Goal: Communication & Community: Answer question/provide support

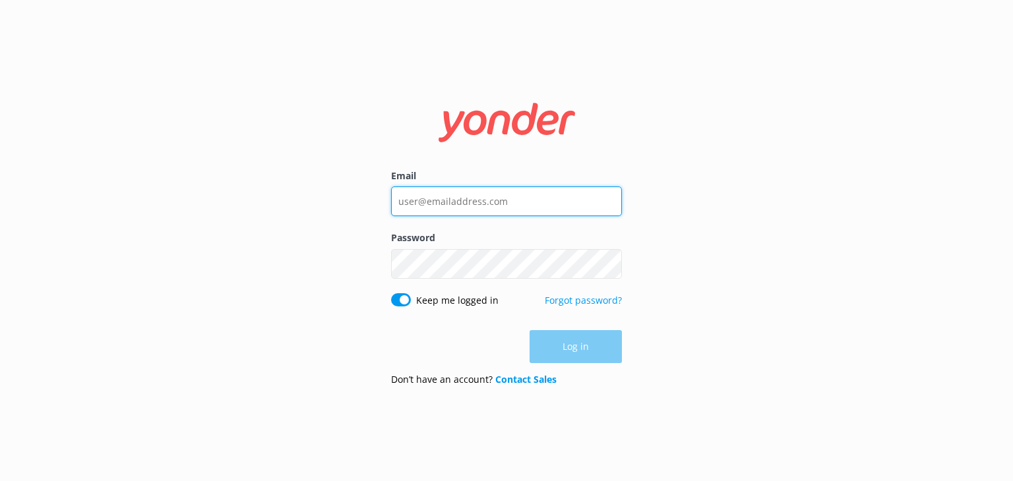
type input "xavierzuazu@gmail.com"
click at [573, 353] on div "Log in" at bounding box center [506, 346] width 231 height 33
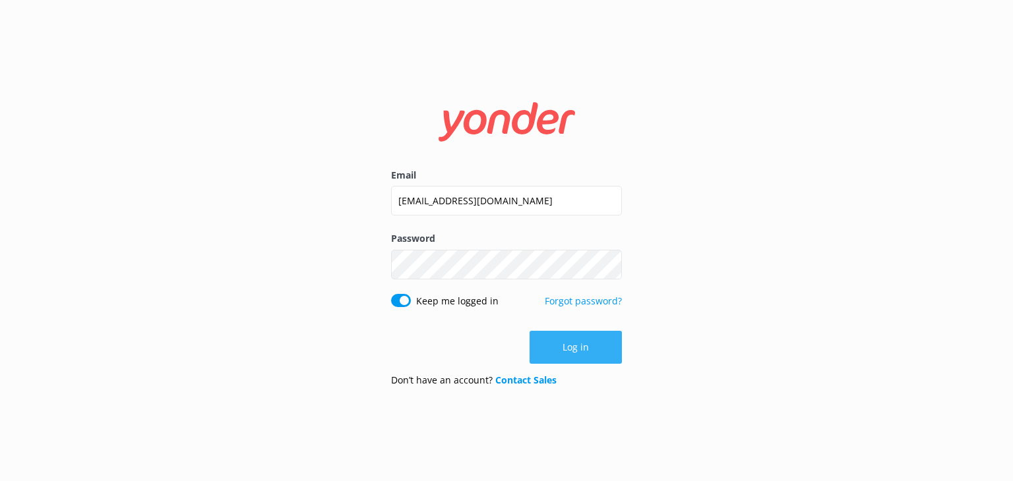
click at [558, 349] on button "Log in" at bounding box center [575, 347] width 92 height 33
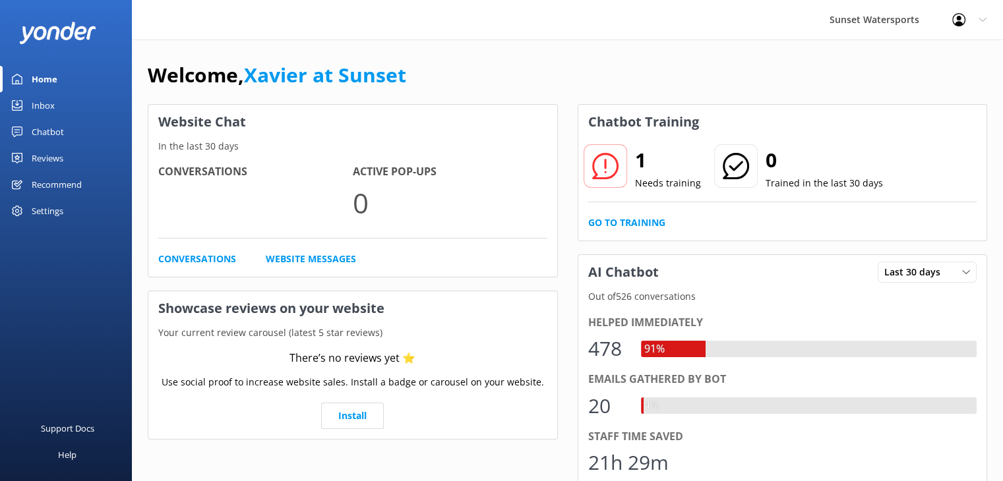
click at [49, 109] on div "Inbox" at bounding box center [43, 105] width 23 height 26
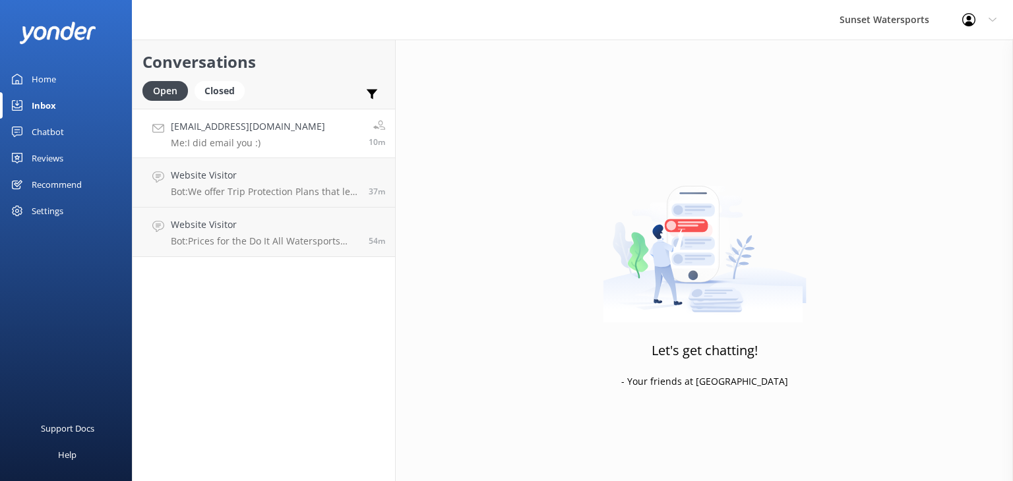
click at [332, 148] on link "[EMAIL_ADDRESS][DOMAIN_NAME] Me: I did email you :) 10m" at bounding box center [264, 133] width 262 height 49
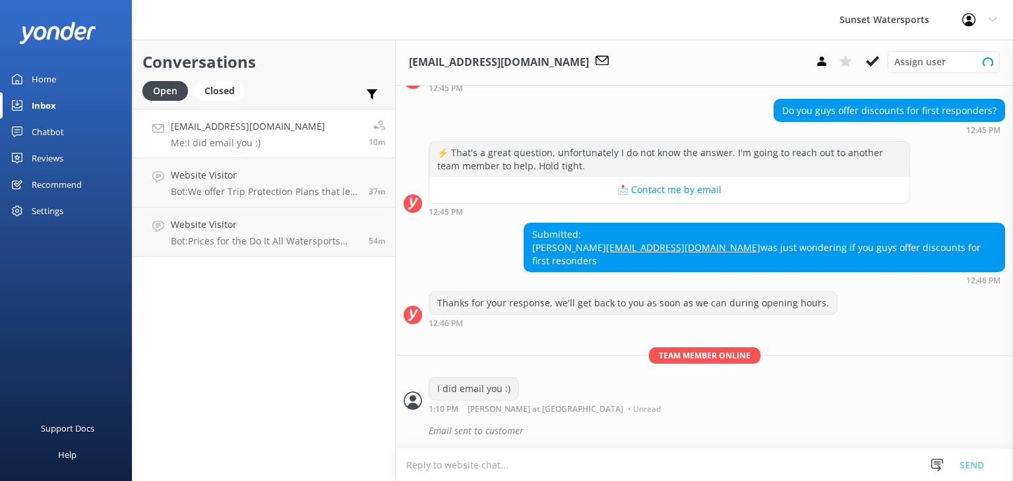
scroll to position [117, 0]
click at [315, 187] on p "Bot: We offer Trip Protection Plans that let you cancel for any reason with no …" at bounding box center [265, 192] width 188 height 12
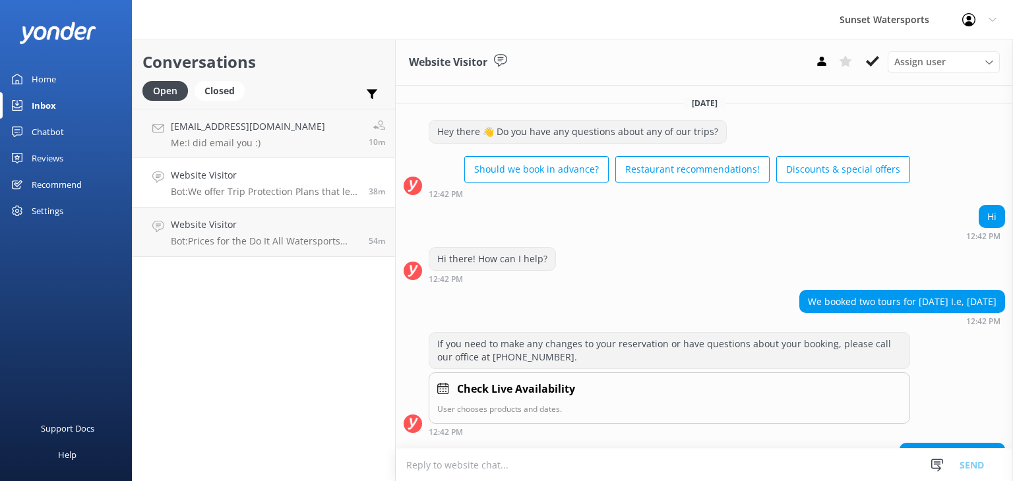
scroll to position [104, 0]
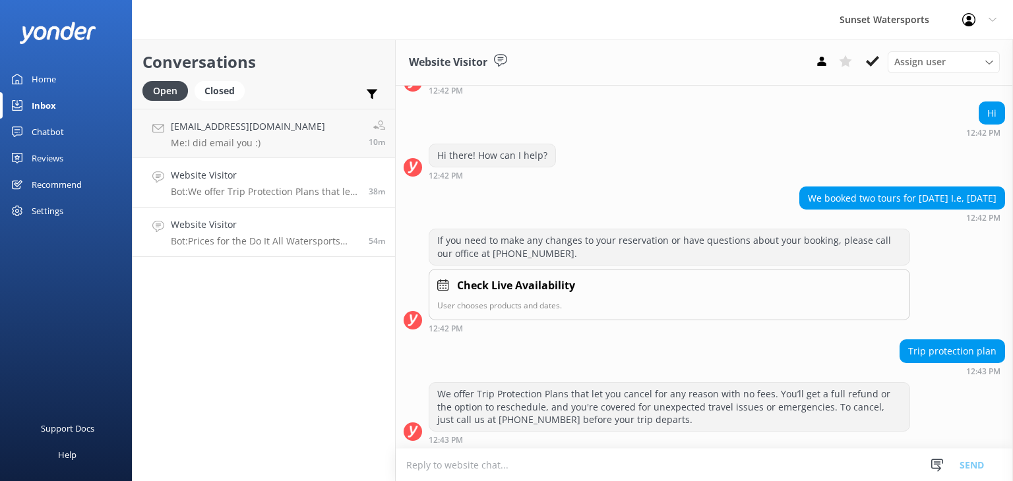
click at [271, 243] on p "Bot: Prices for the Do It All Watersports Package vary by date and availability…" at bounding box center [265, 241] width 188 height 12
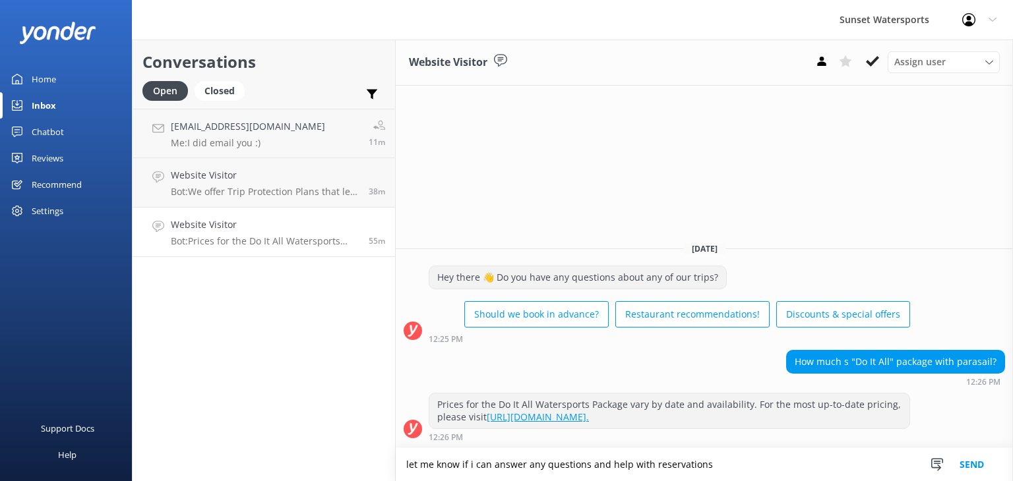
type textarea "let me know if i can answer any questions and help with reservations"
click at [969, 460] on button "Send" at bounding box center [971, 464] width 49 height 33
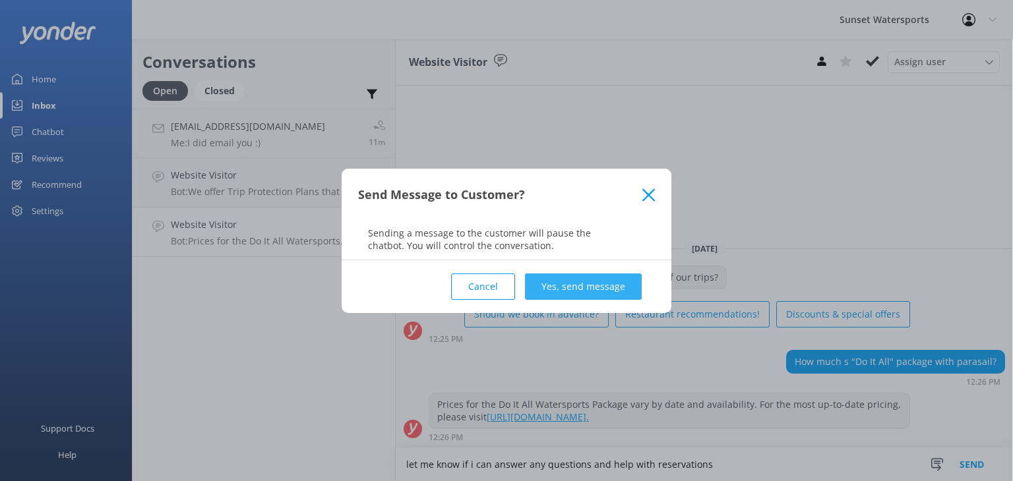
click at [576, 289] on button "Yes, send message" at bounding box center [583, 287] width 117 height 26
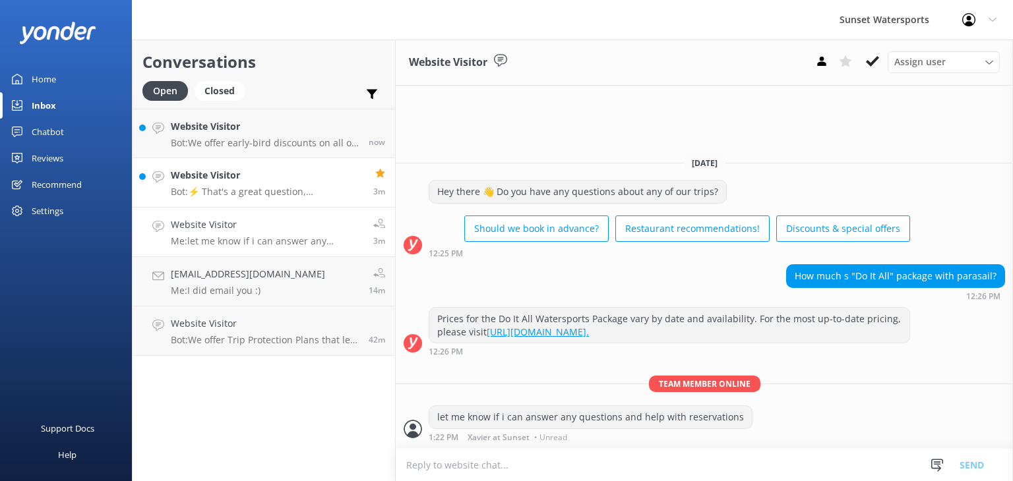
click at [232, 199] on link "Website Visitor Bot: ⚡ That's a great question, unfortunately I do not know the…" at bounding box center [264, 182] width 262 height 49
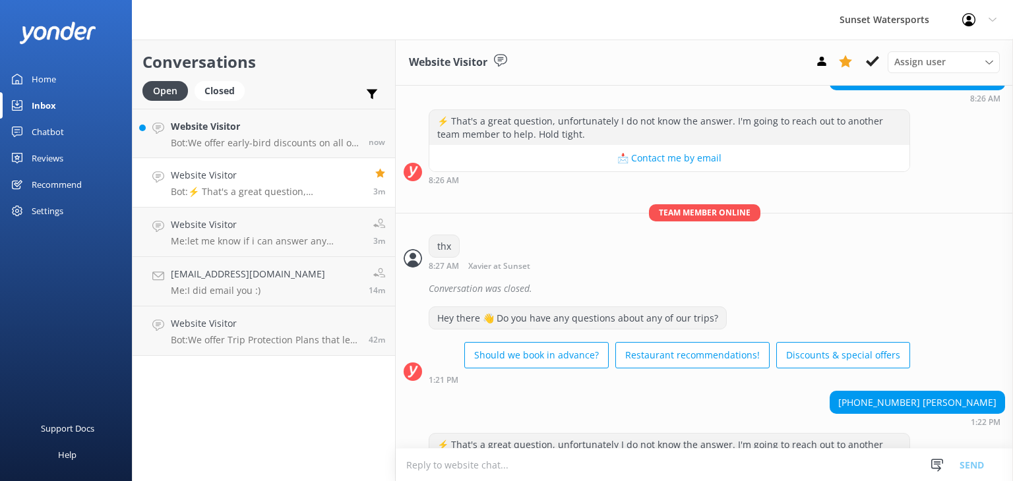
scroll to position [1476, 0]
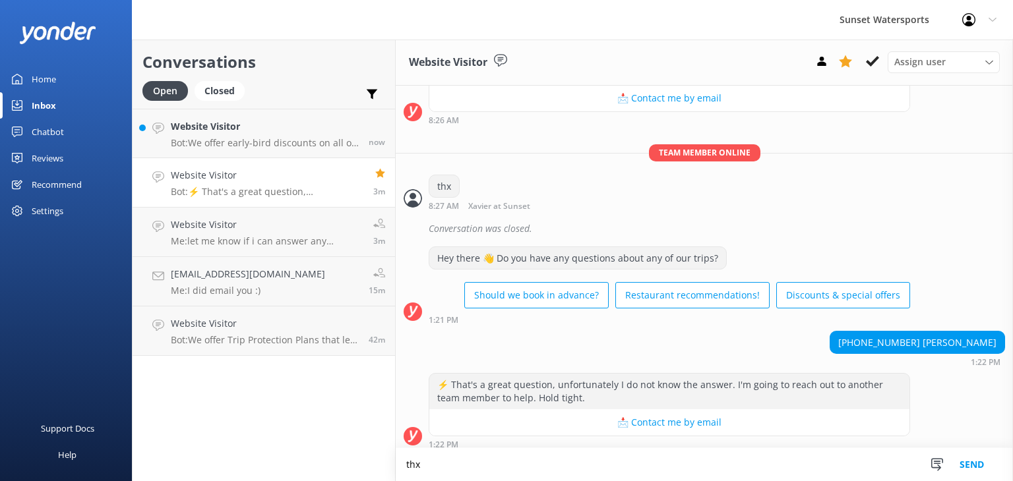
type textarea "thx"
click at [971, 467] on button "Send" at bounding box center [971, 464] width 49 height 33
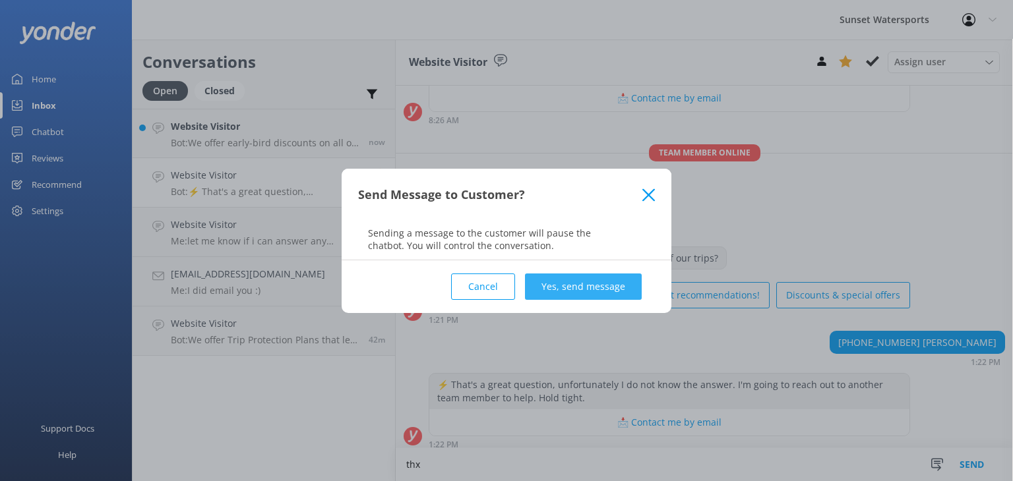
click at [590, 284] on button "Yes, send message" at bounding box center [583, 287] width 117 height 26
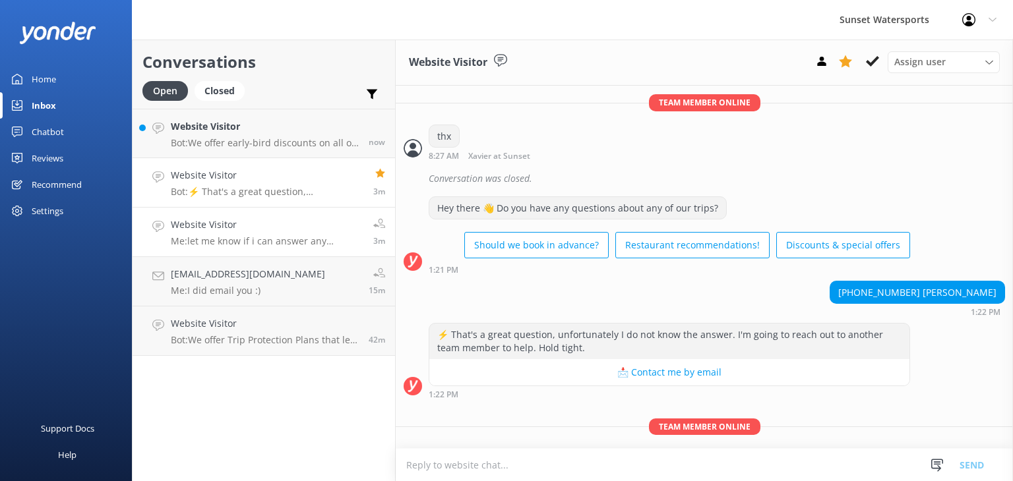
scroll to position [1561, 0]
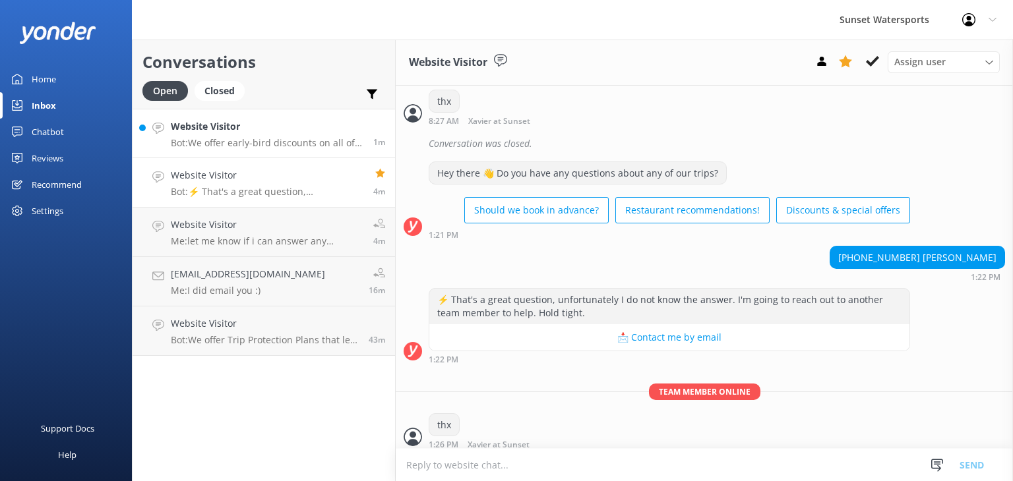
click at [274, 138] on p "Bot: We offer early-bird discounts on all of our morning trips. When you book d…" at bounding box center [267, 143] width 193 height 12
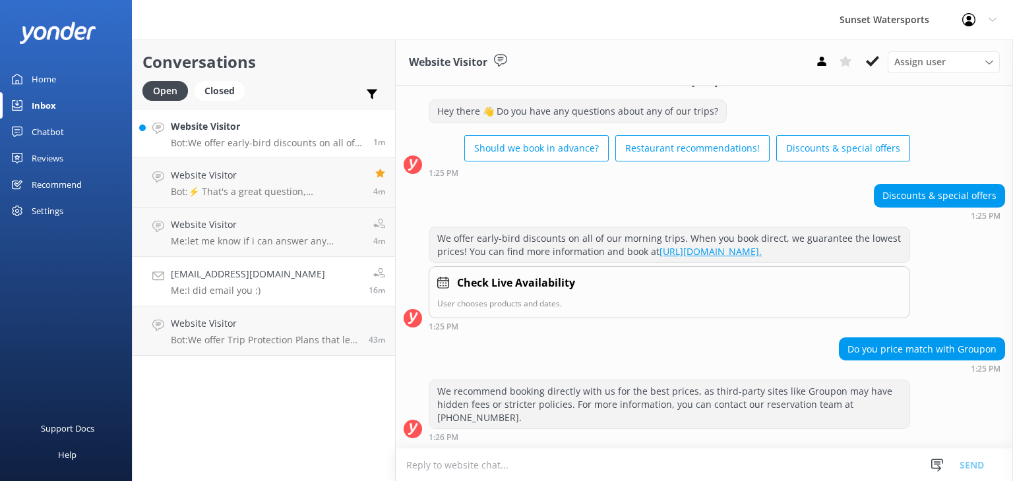
scroll to position [345, 0]
click at [278, 152] on link "Website Visitor Me: thx now" at bounding box center [264, 133] width 262 height 49
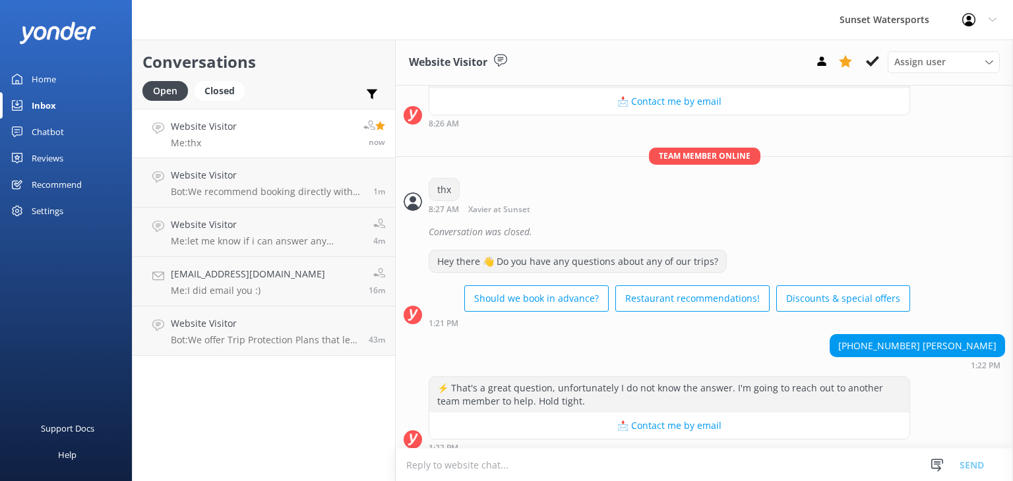
scroll to position [1561, 0]
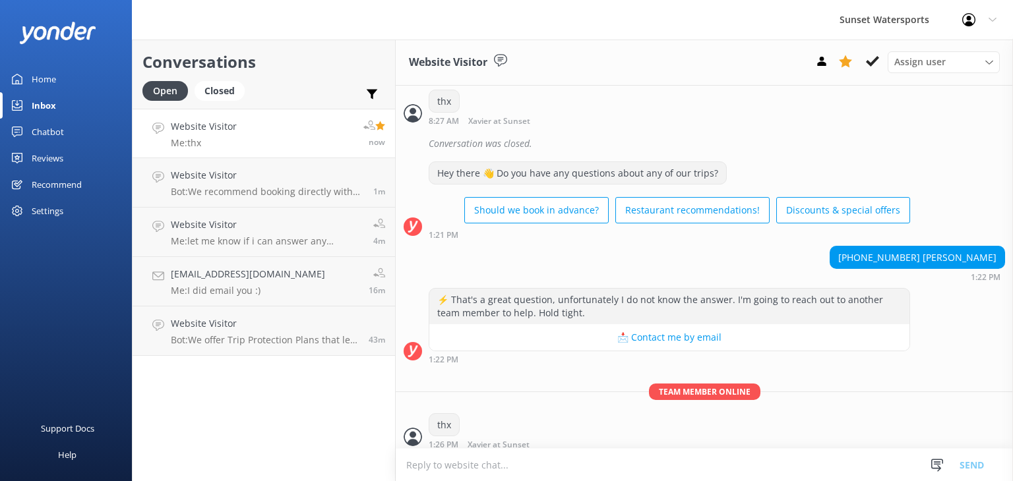
click at [264, 133] on link "Website Visitor Me: thx now" at bounding box center [264, 133] width 262 height 49
click at [255, 144] on link "Website Visitor Me: thx 2m" at bounding box center [264, 133] width 262 height 49
click at [328, 191] on p "Bot: We recommend booking directly with us for the best prices, as third-party …" at bounding box center [267, 192] width 193 height 12
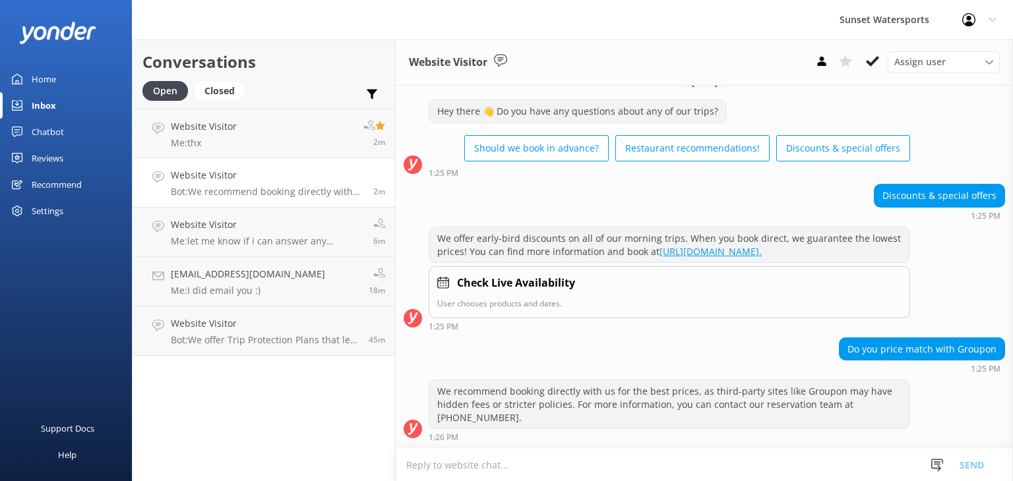
scroll to position [345, 0]
click at [248, 334] on p "Bot: We offer Trip Protection Plans that let you cancel for any reason with no …" at bounding box center [265, 340] width 188 height 12
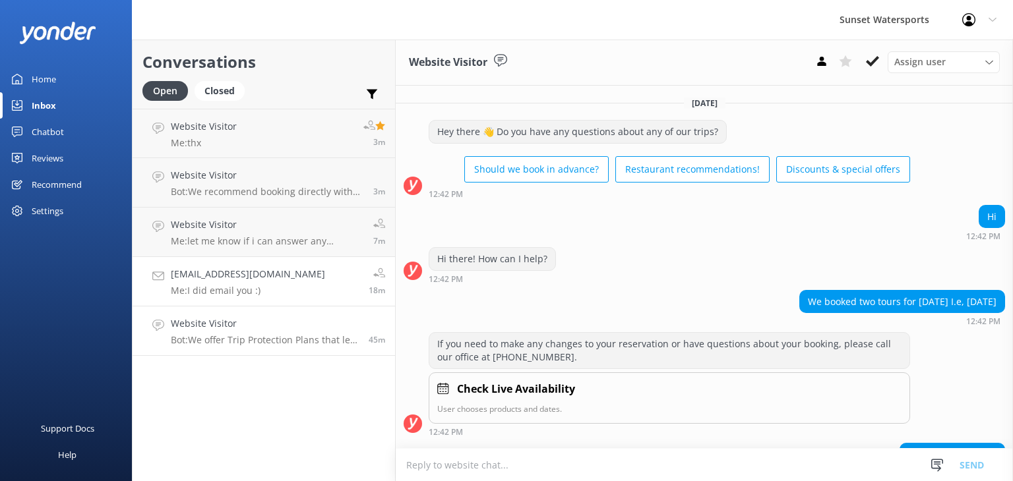
scroll to position [104, 0]
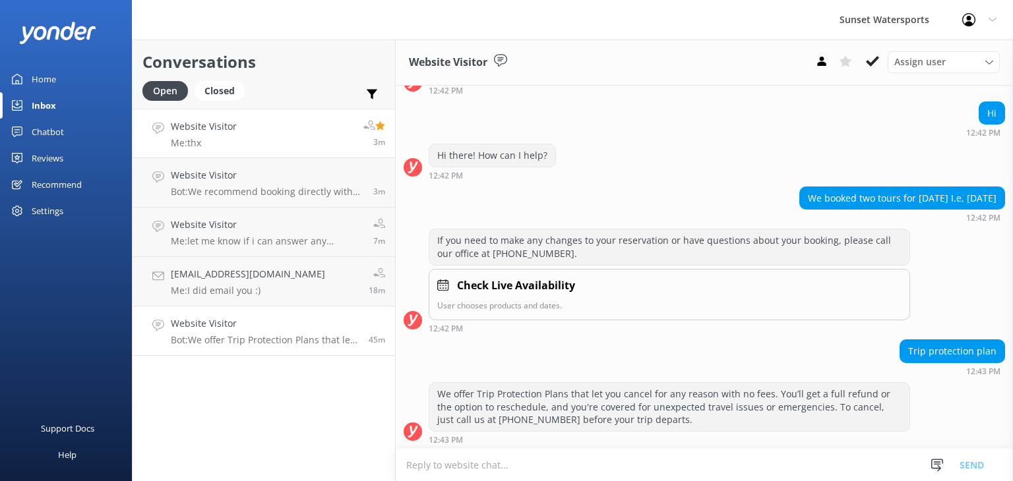
click at [282, 135] on link "Website Visitor Me: thx 3m" at bounding box center [264, 133] width 262 height 49
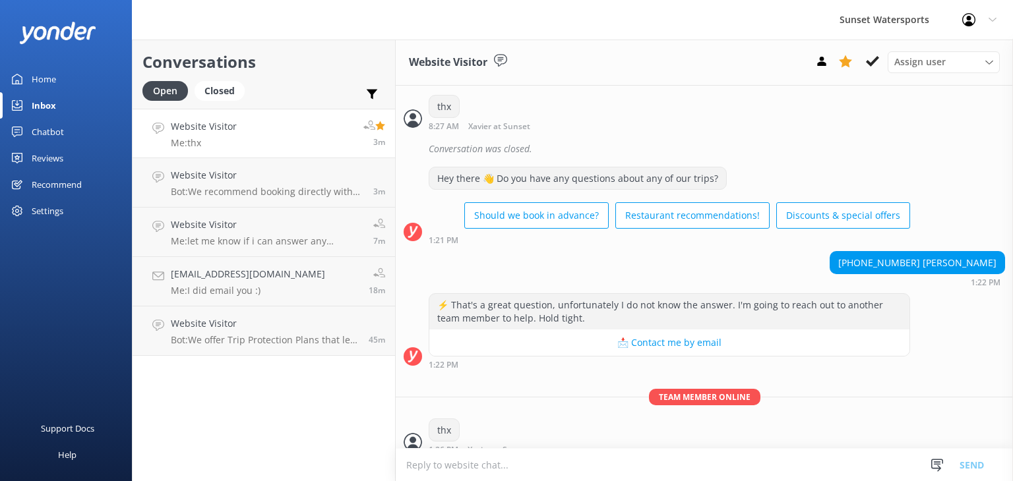
scroll to position [1561, 0]
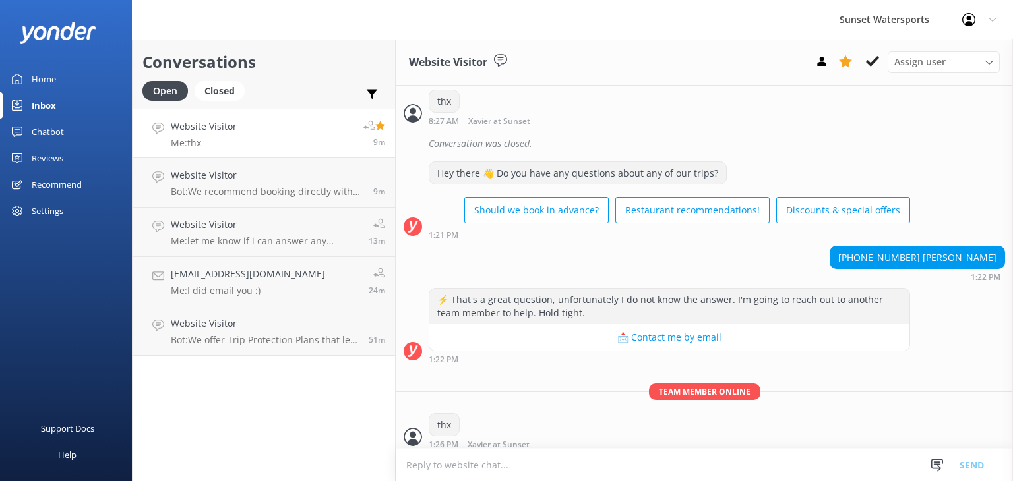
click at [250, 140] on link "Website Visitor Me: thx 9m" at bounding box center [264, 133] width 262 height 49
click at [247, 183] on div "Website Visitor Bot: We recommend booking directly with us for the best prices,…" at bounding box center [267, 182] width 193 height 29
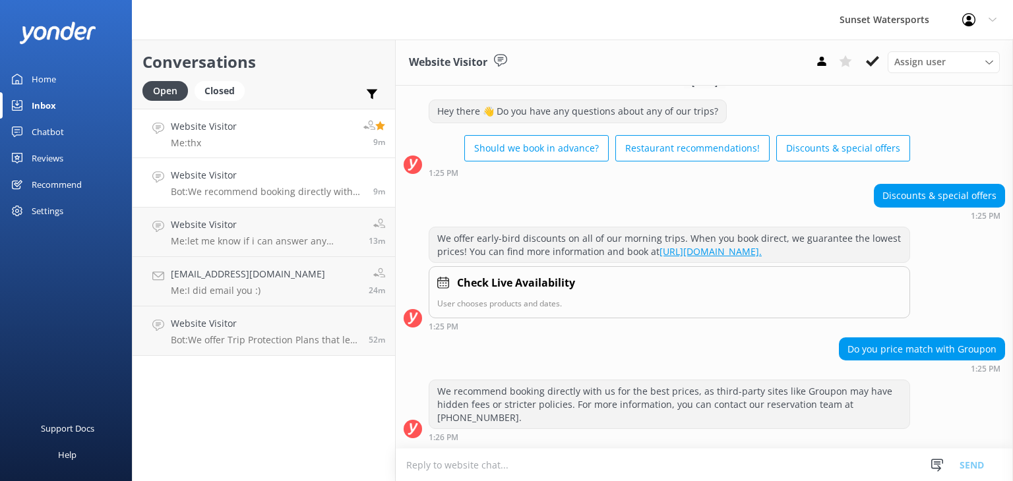
scroll to position [345, 0]
click at [295, 293] on link "[EMAIL_ADDRESS][DOMAIN_NAME] Me: I did email you :) 24m" at bounding box center [264, 281] width 262 height 49
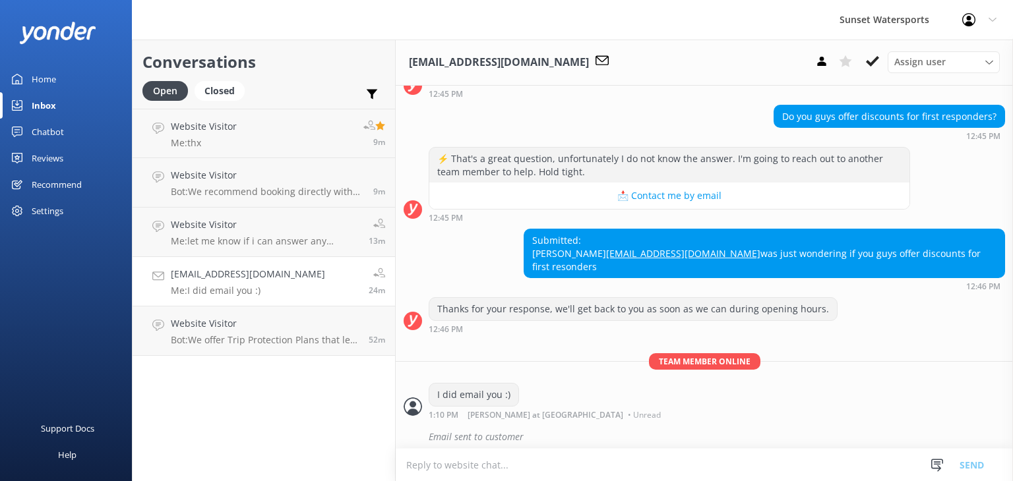
scroll to position [117, 0]
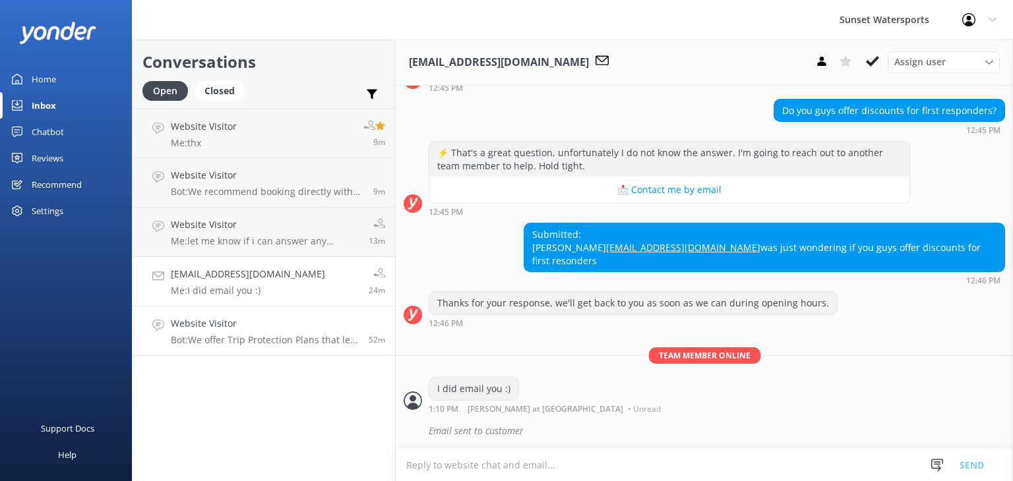
click at [278, 336] on p "Bot: We offer Trip Protection Plans that let you cancel for any reason with no …" at bounding box center [265, 340] width 188 height 12
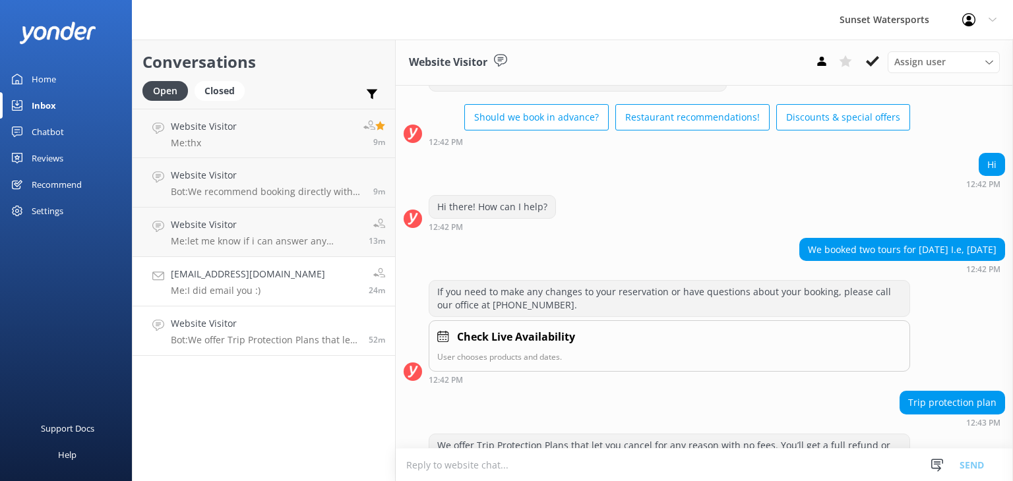
scroll to position [104, 0]
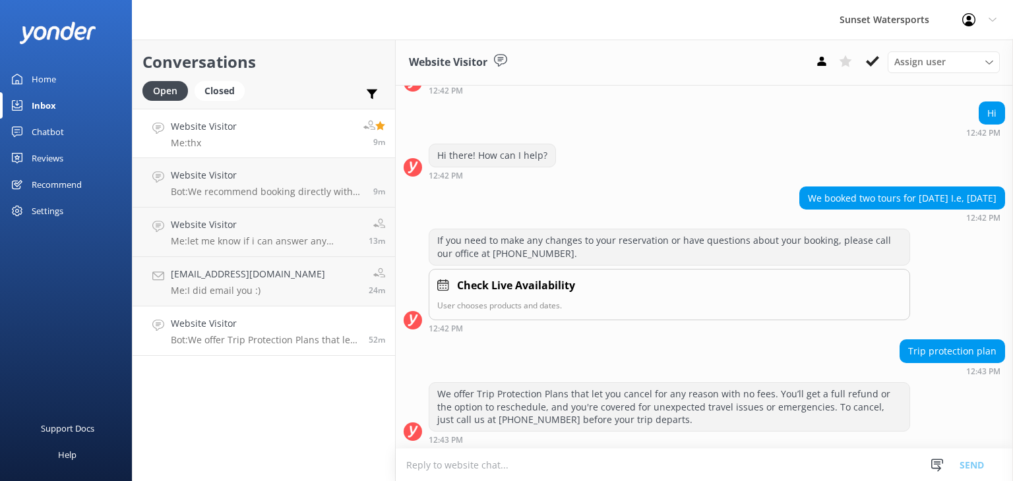
click at [273, 126] on link "Website Visitor Me: thx 9m" at bounding box center [264, 133] width 262 height 49
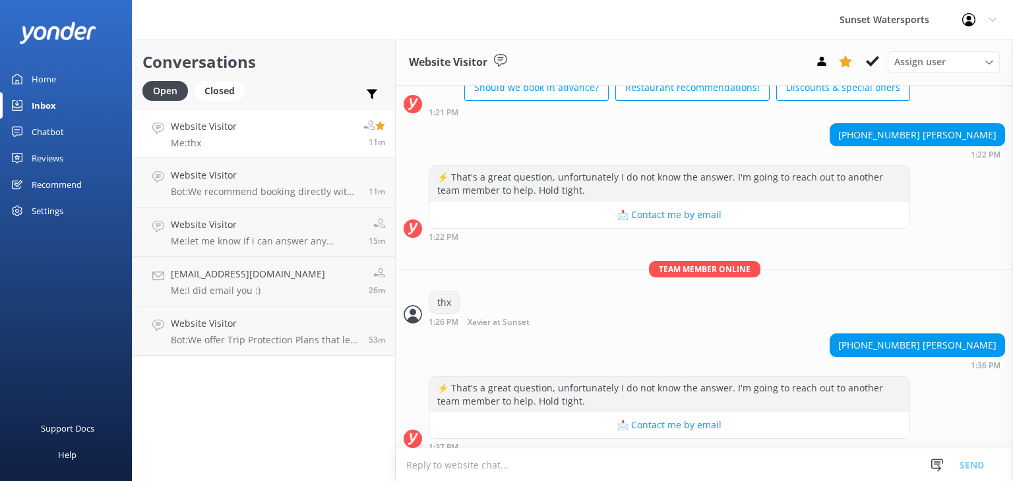
scroll to position [1685, 0]
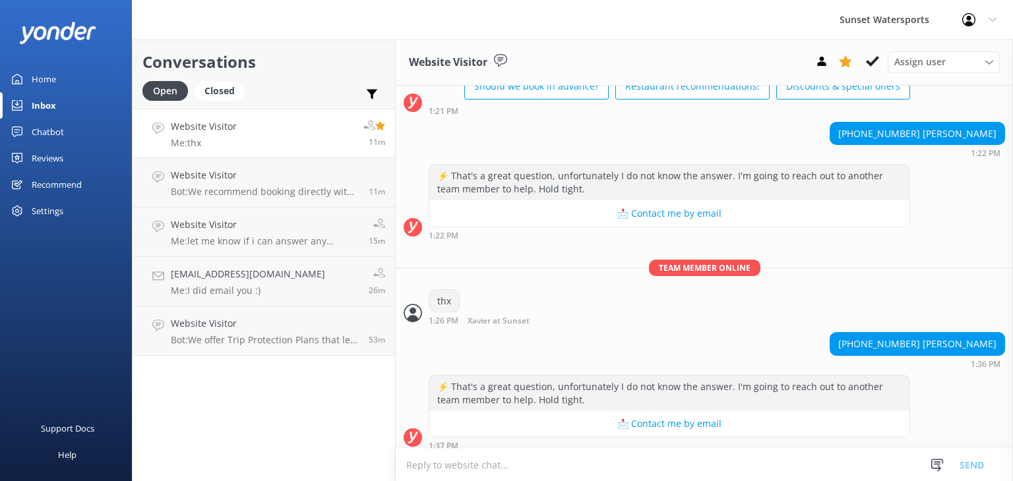
click at [473, 464] on textarea at bounding box center [704, 465] width 617 height 32
type textarea "thx"
click at [965, 471] on button "Send" at bounding box center [971, 464] width 49 height 33
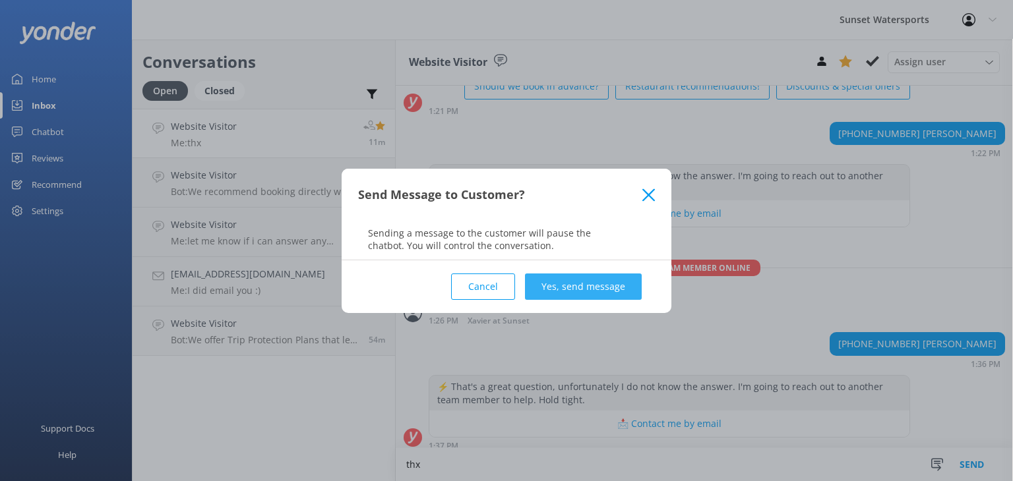
click at [590, 286] on button "Yes, send message" at bounding box center [583, 287] width 117 height 26
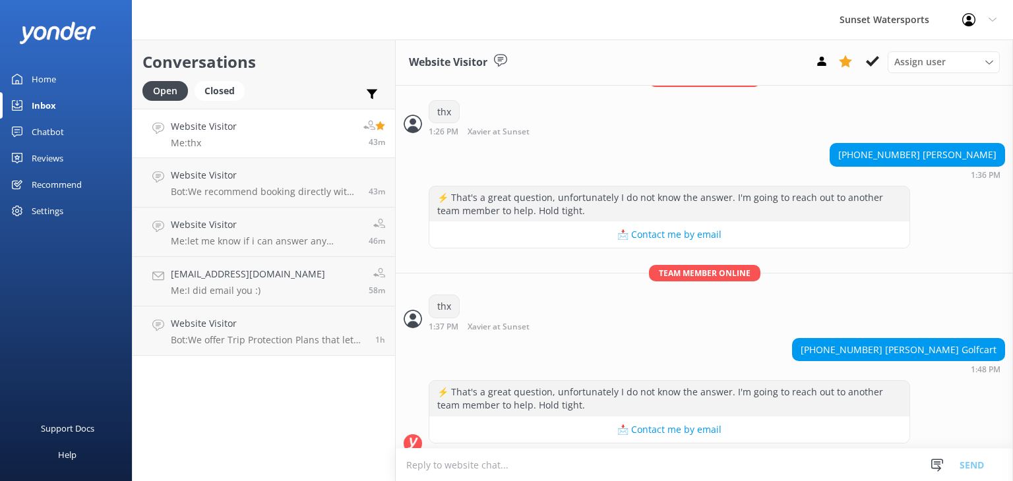
scroll to position [1880, 0]
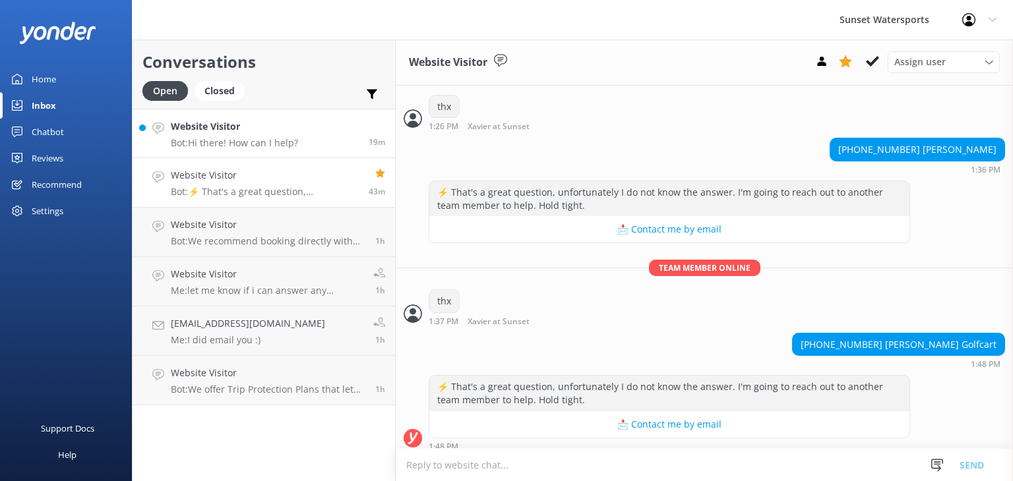
click at [285, 134] on div "Website Visitor Bot: Hi there! How can I help?" at bounding box center [234, 133] width 127 height 28
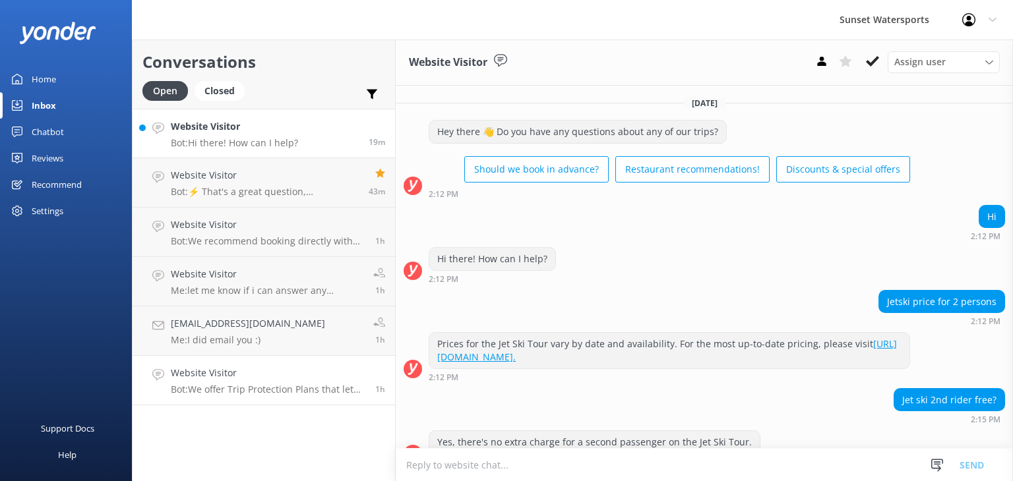
scroll to position [22, 0]
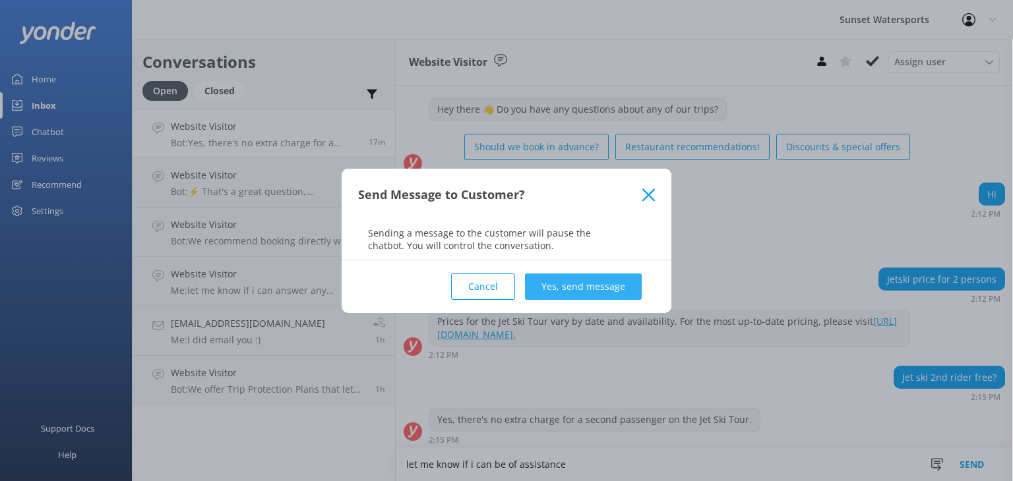
type textarea "let me know if i can be of assistance"
click at [593, 282] on button "Yes, send message" at bounding box center [583, 287] width 117 height 26
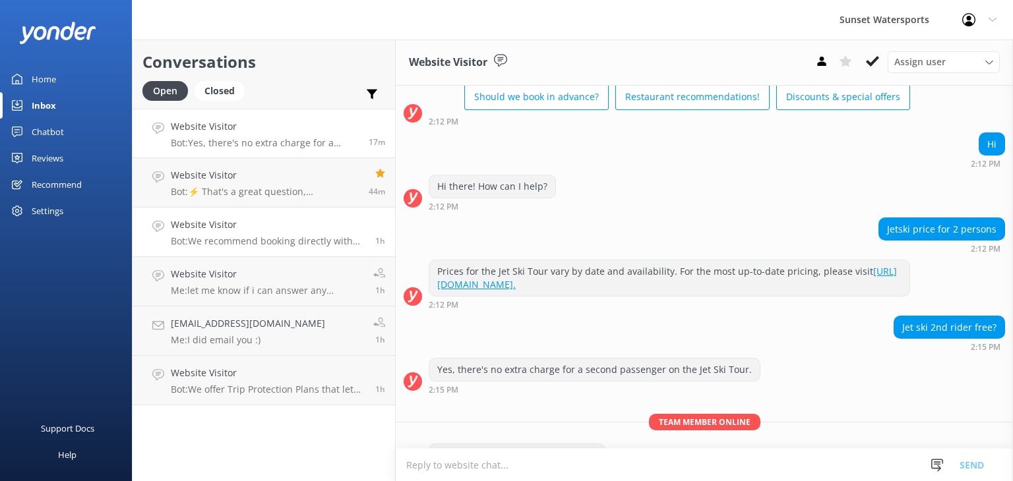
scroll to position [108, 0]
